Goal: Information Seeking & Learning: Understand process/instructions

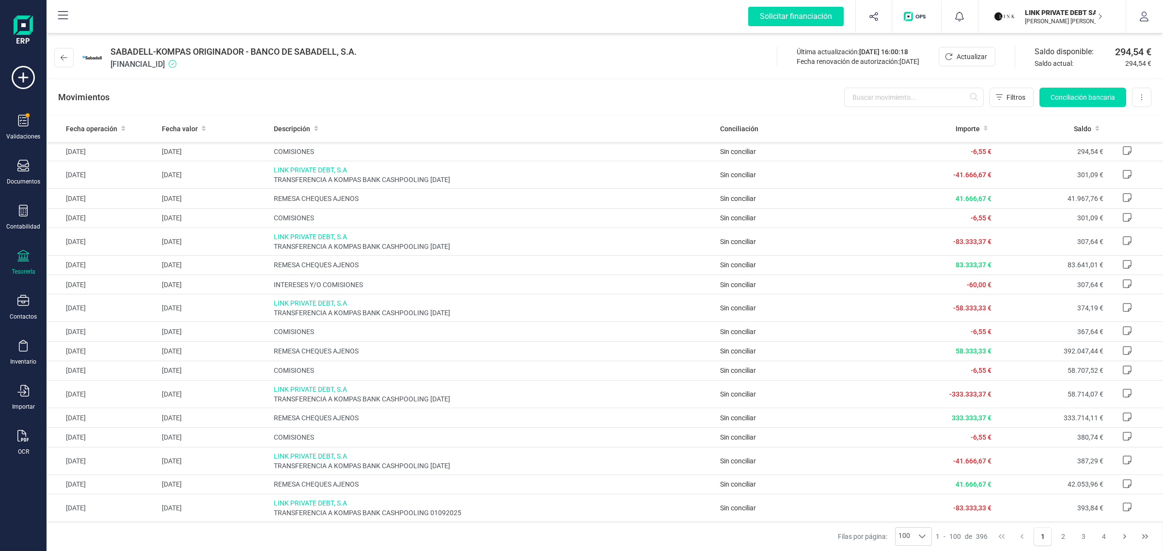
click at [1024, 17] on p "[PERSON_NAME] [PERSON_NAME]" at bounding box center [1063, 21] width 78 height 8
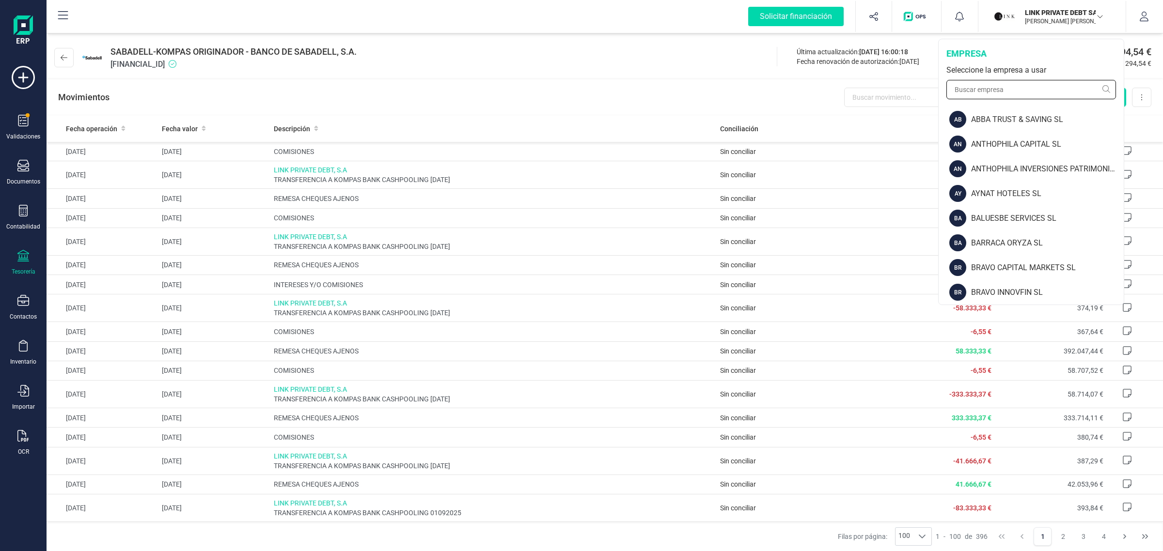
click at [987, 95] on input "text" at bounding box center [1031, 89] width 170 height 19
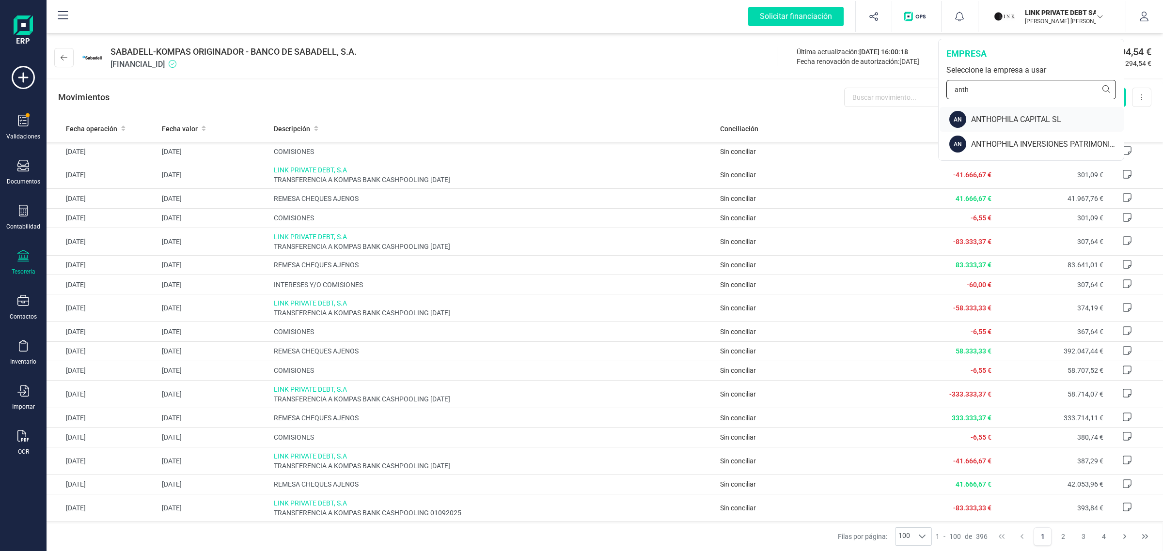
type input "anth"
click at [1004, 116] on div "ANTHOPHILA CAPITAL SL" at bounding box center [1047, 120] width 153 height 12
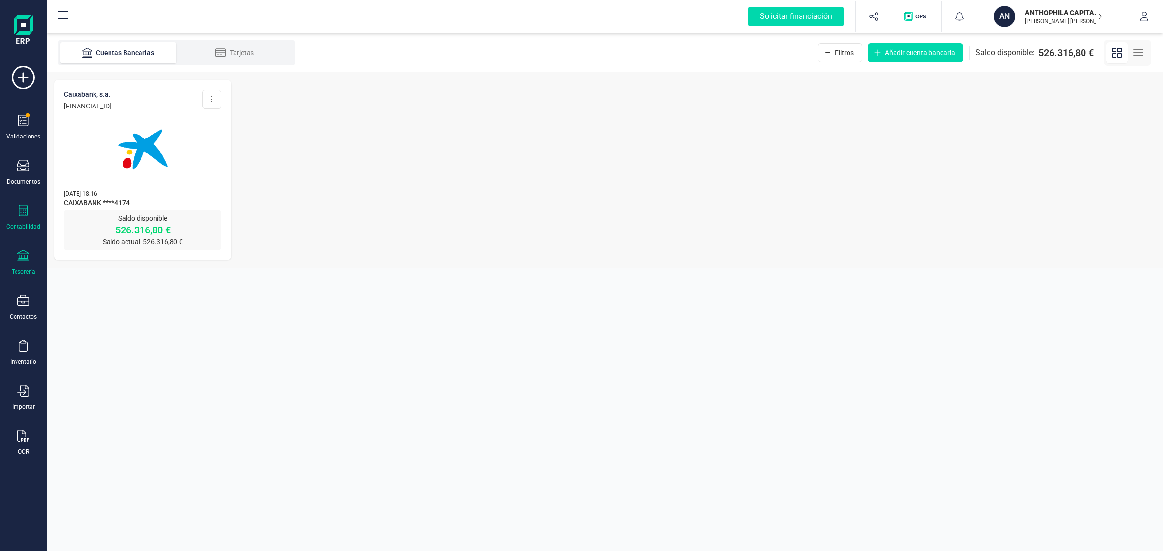
click at [27, 218] on div "Contabilidad" at bounding box center [23, 218] width 39 height 26
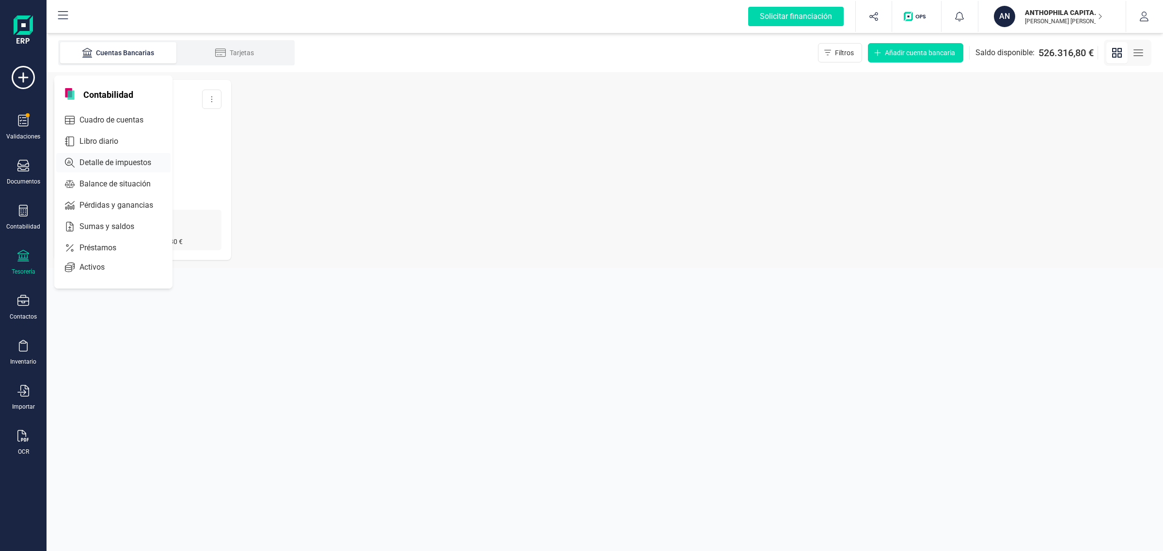
click at [89, 165] on span "Detalle de impuestos" at bounding box center [122, 163] width 93 height 12
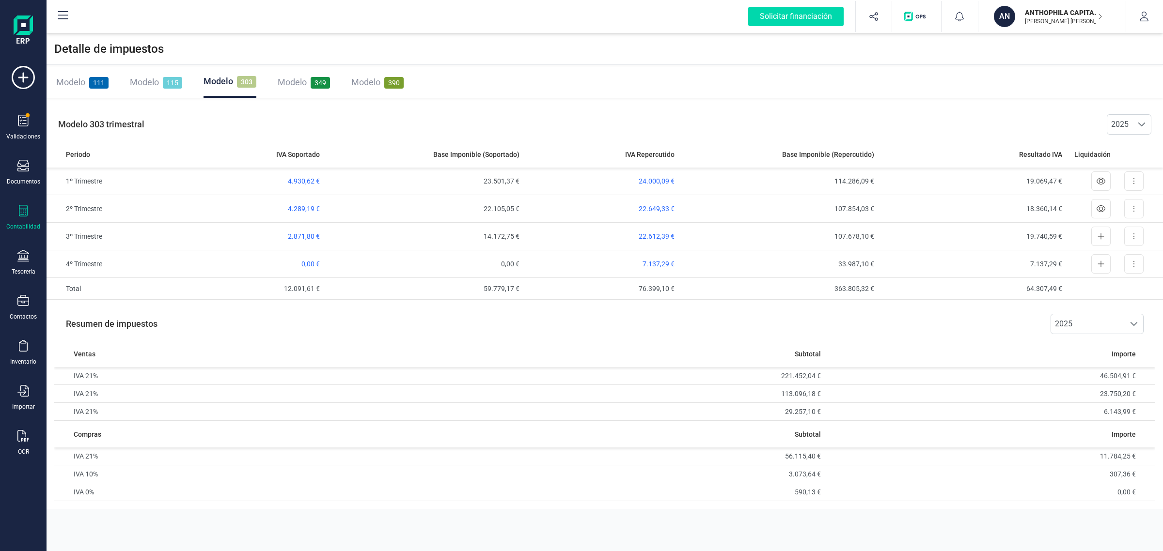
click at [216, 81] on span "Modelo" at bounding box center [218, 81] width 30 height 10
click at [1131, 236] on button at bounding box center [1133, 236] width 19 height 19
click at [995, 236] on td "19.740,59 €" at bounding box center [972, 237] width 188 height 28
click at [1121, 261] on span "Ver declaración" at bounding box center [1126, 260] width 47 height 10
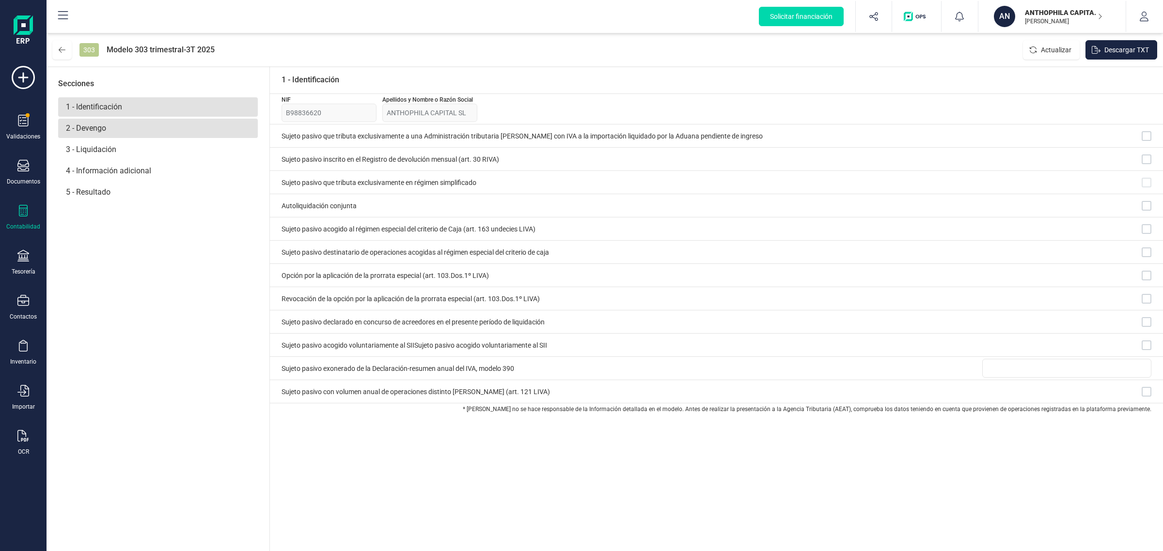
click at [117, 131] on p "2 - Devengo" at bounding box center [158, 128] width 200 height 19
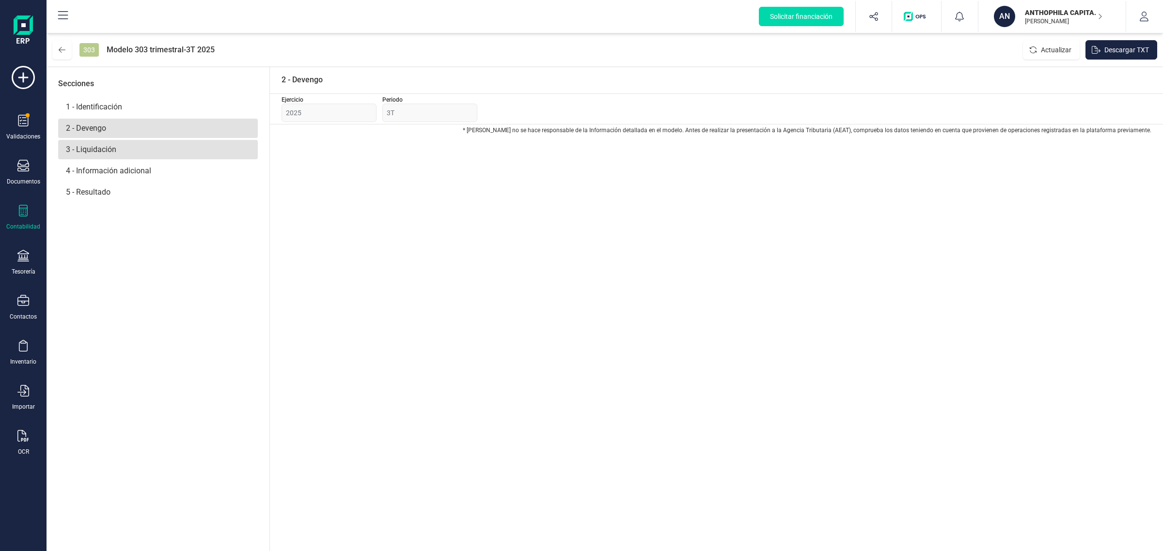
click at [114, 143] on p "3 - Liquidación" at bounding box center [158, 149] width 200 height 19
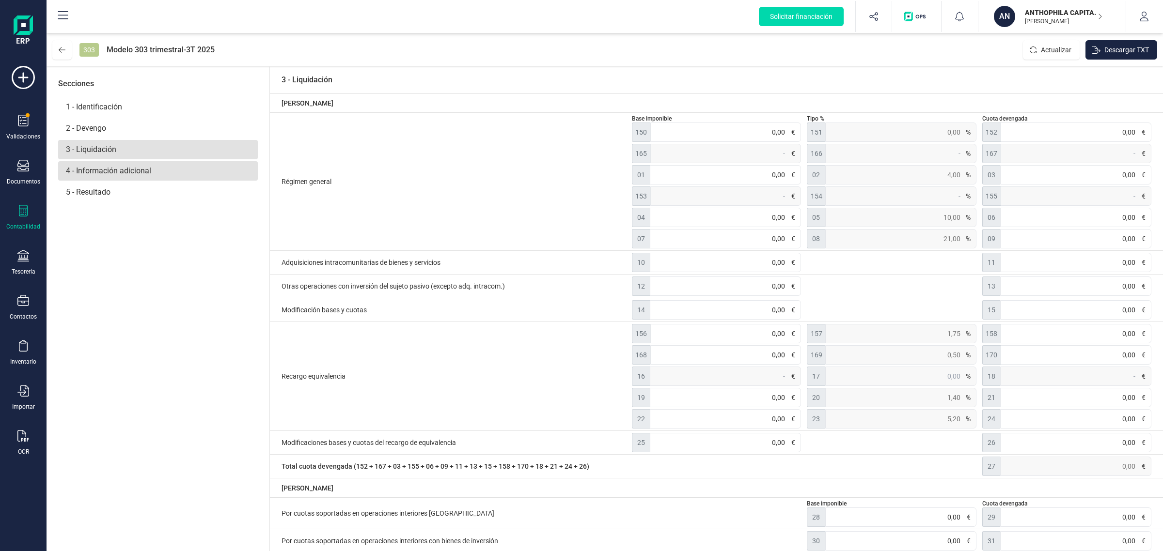
click at [132, 172] on p "4 - Información adicional" at bounding box center [158, 170] width 200 height 19
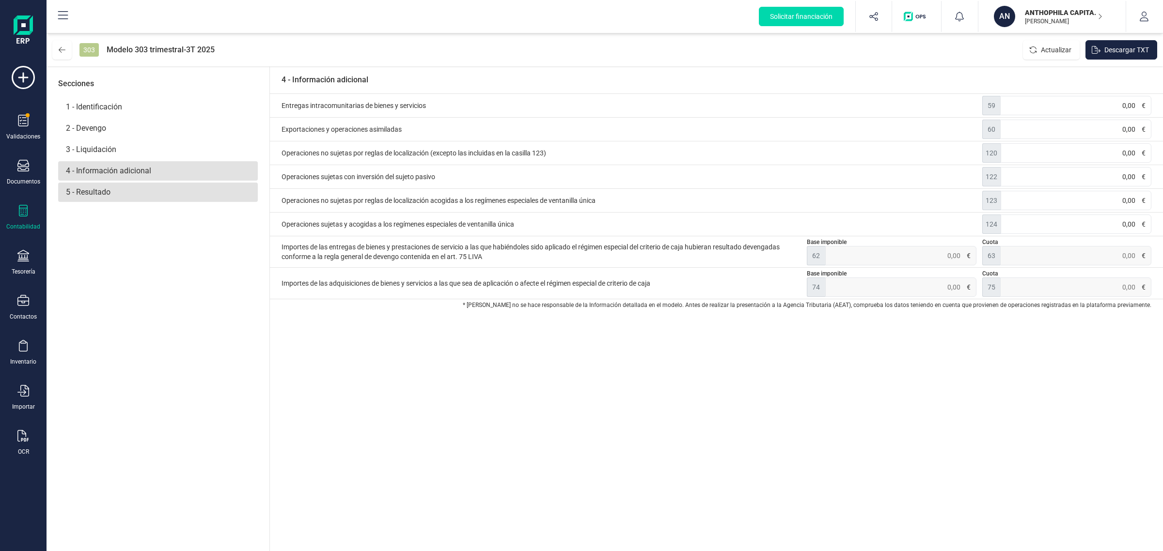
click at [108, 195] on p "5 - Resultado" at bounding box center [158, 192] width 200 height 19
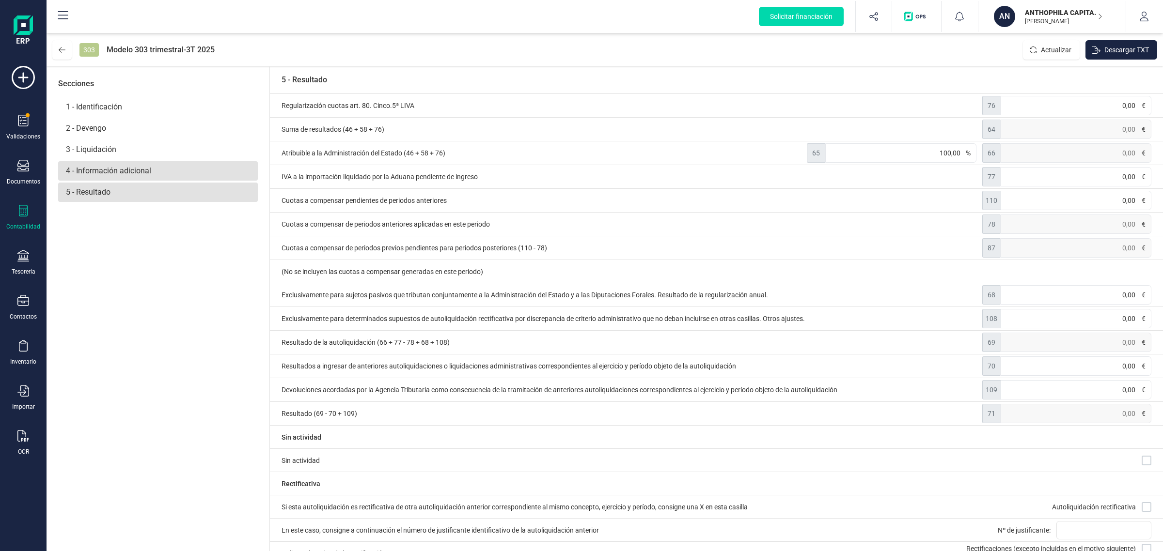
click at [106, 165] on p "4 - Información adicional" at bounding box center [158, 170] width 200 height 19
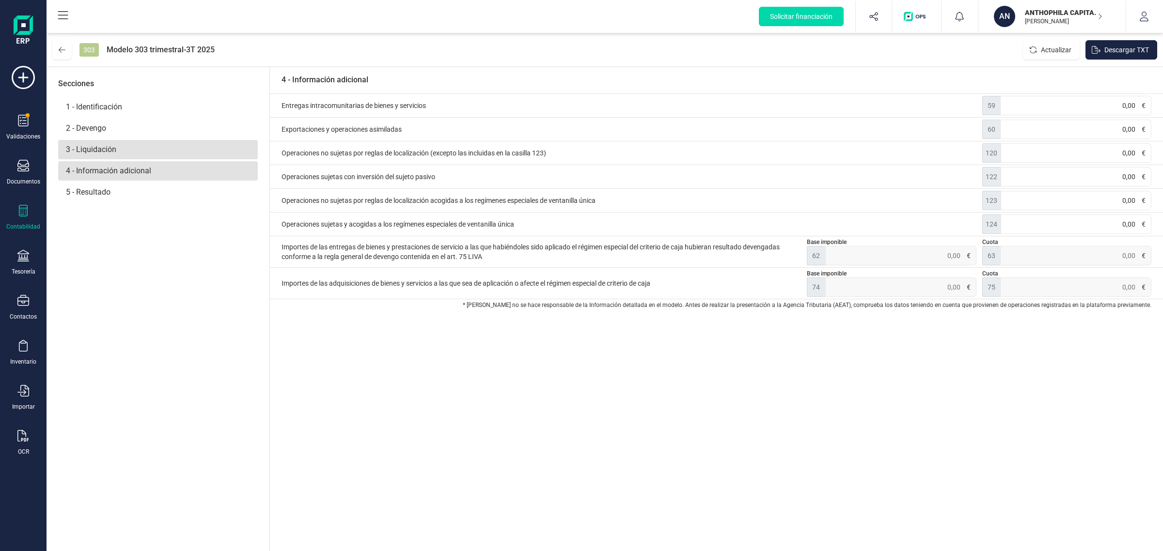
click at [134, 150] on p "3 - Liquidación" at bounding box center [158, 149] width 200 height 19
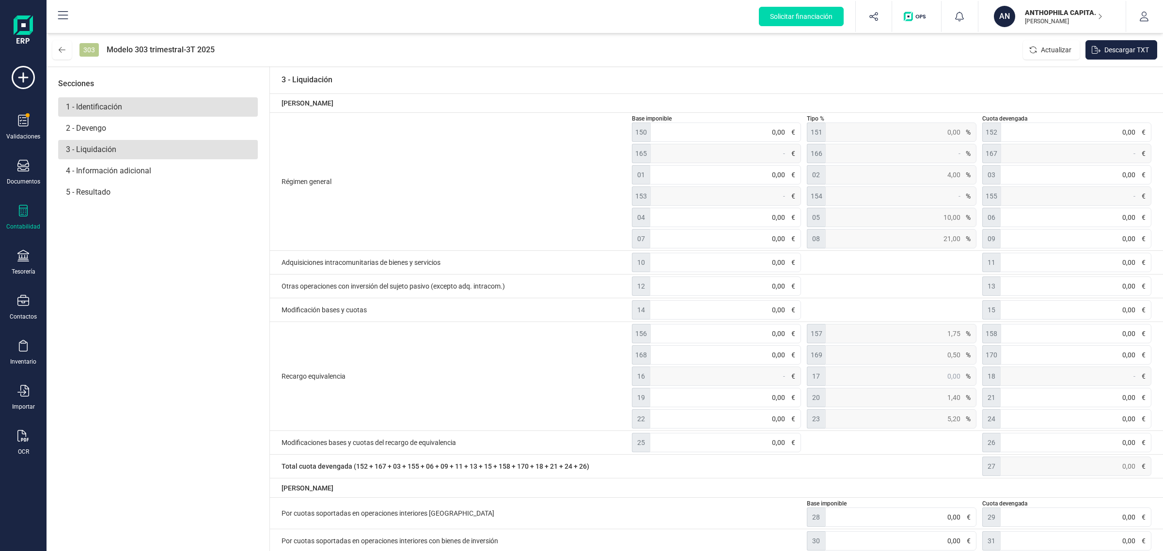
click at [131, 113] on p "1 - Identificación" at bounding box center [158, 106] width 200 height 19
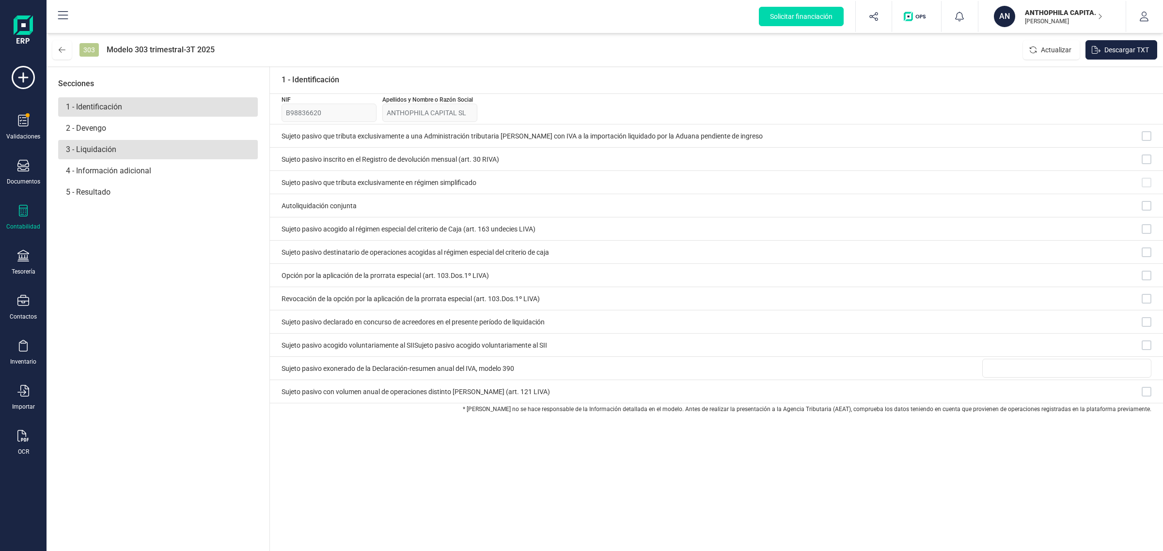
click at [107, 141] on p "3 - Liquidación" at bounding box center [158, 149] width 200 height 19
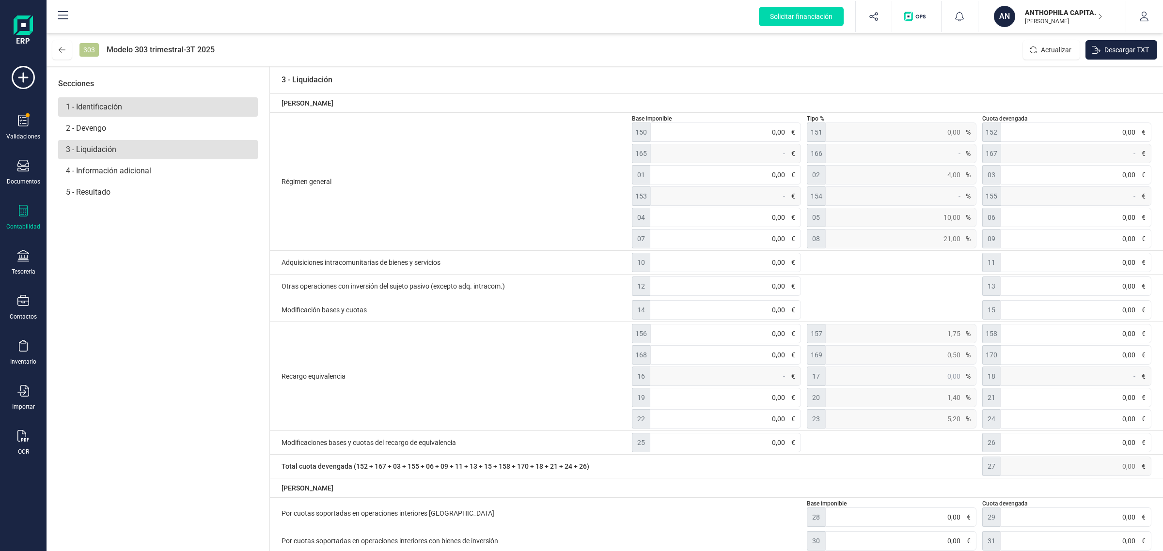
click at [115, 102] on p "1 - Identificación" at bounding box center [158, 106] width 200 height 19
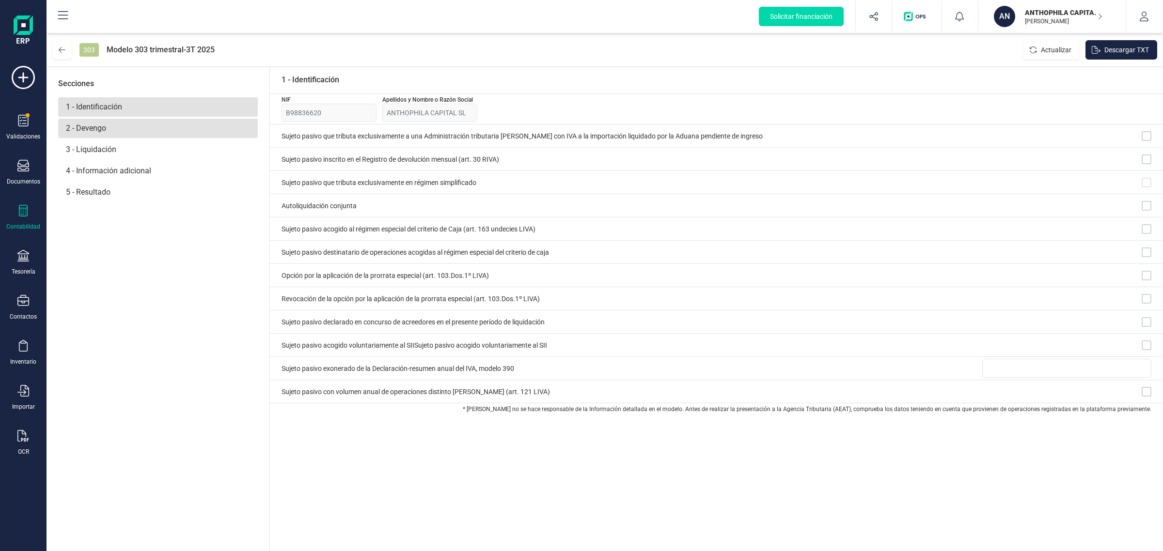
click at [131, 129] on p "2 - Devengo" at bounding box center [158, 128] width 200 height 19
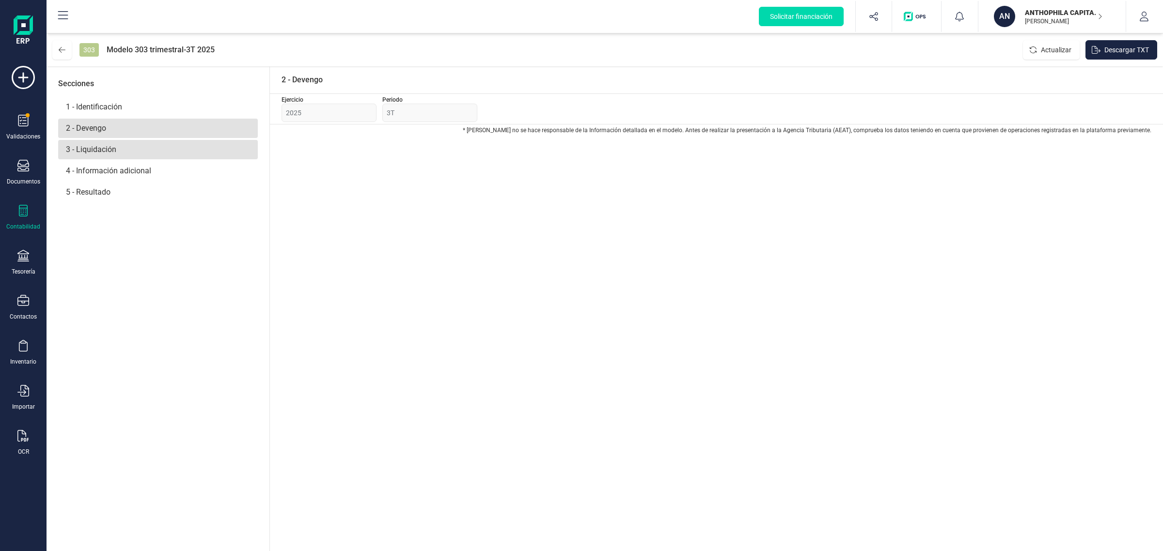
click at [133, 155] on p "3 - Liquidación" at bounding box center [158, 149] width 200 height 19
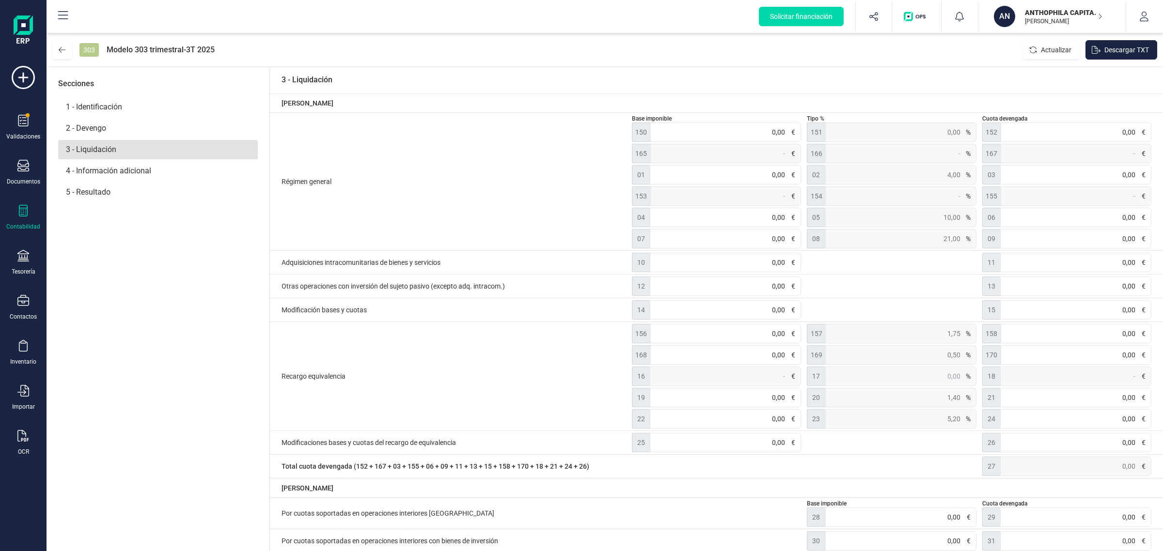
scroll to position [272, 0]
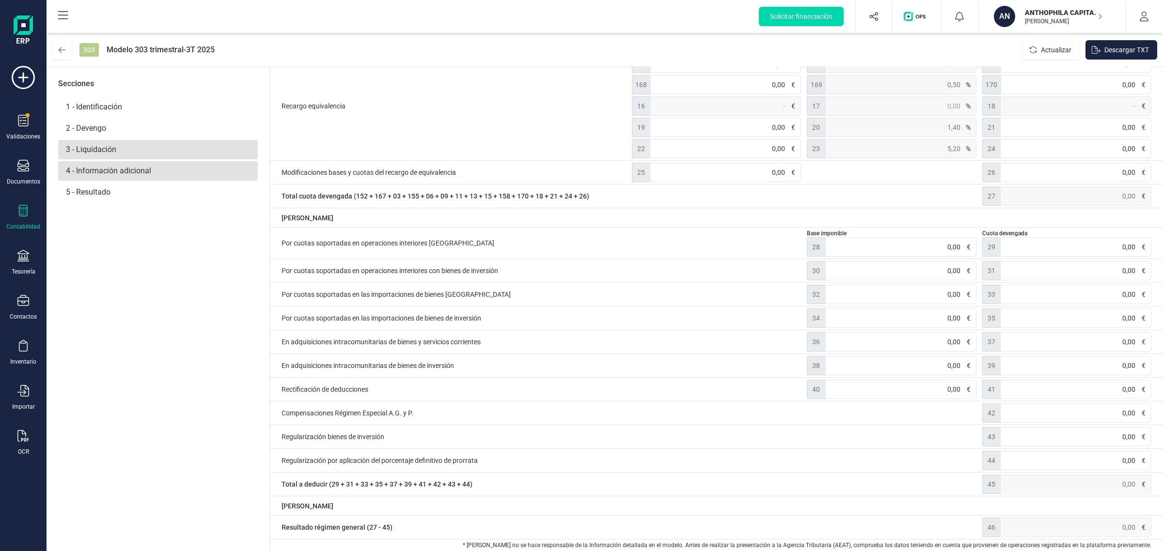
click at [147, 171] on p "4 - Información adicional" at bounding box center [158, 170] width 200 height 19
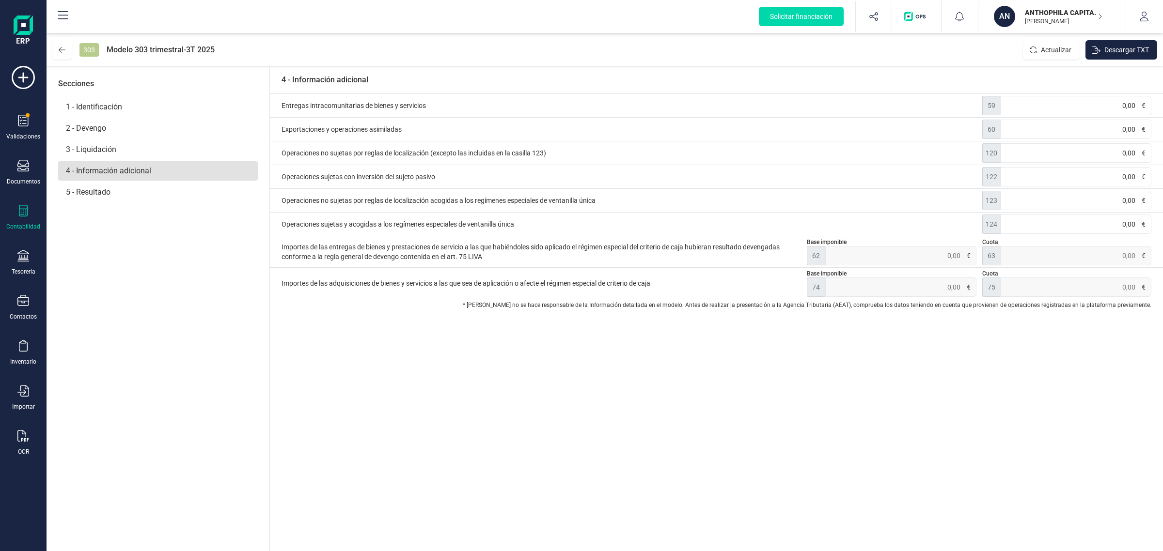
scroll to position [0, 0]
click at [61, 48] on icon at bounding box center [62, 50] width 7 height 6
